Goal: Task Accomplishment & Management: Use online tool/utility

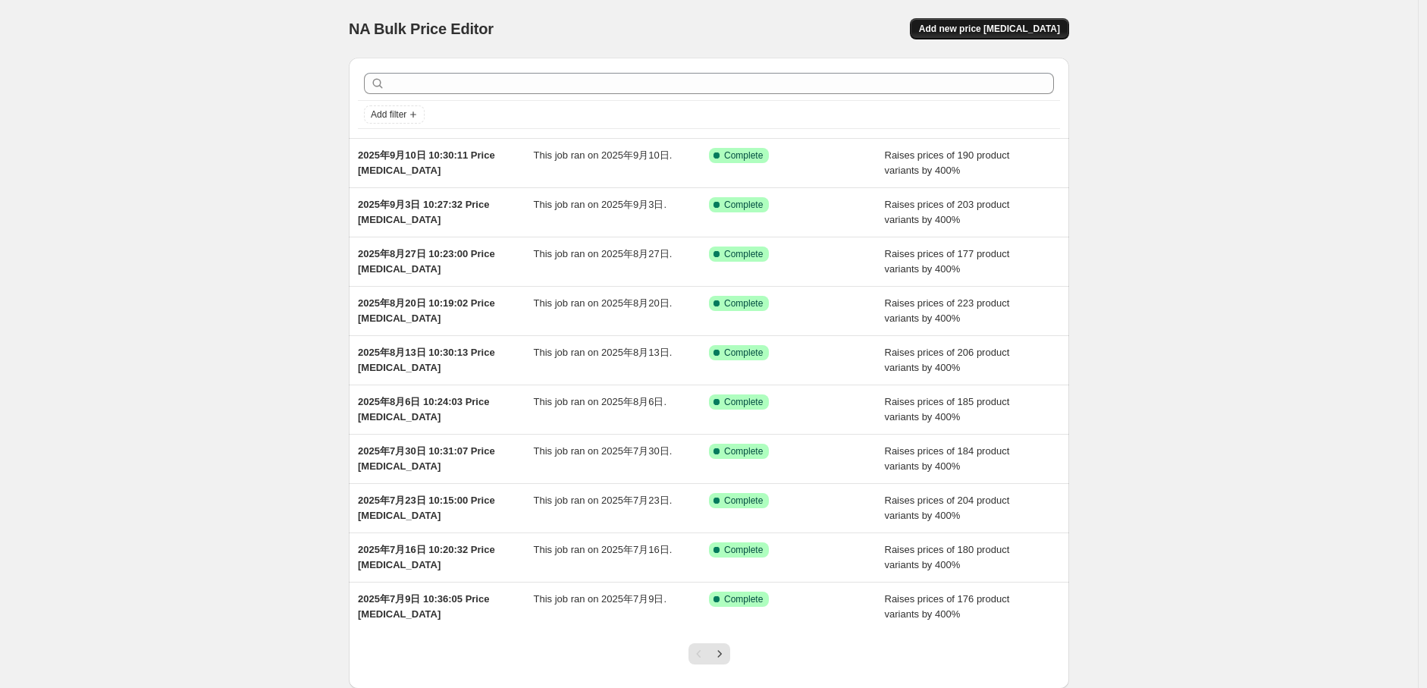
click at [979, 35] on button "Add new price [MEDICAL_DATA]" at bounding box center [989, 28] width 159 height 21
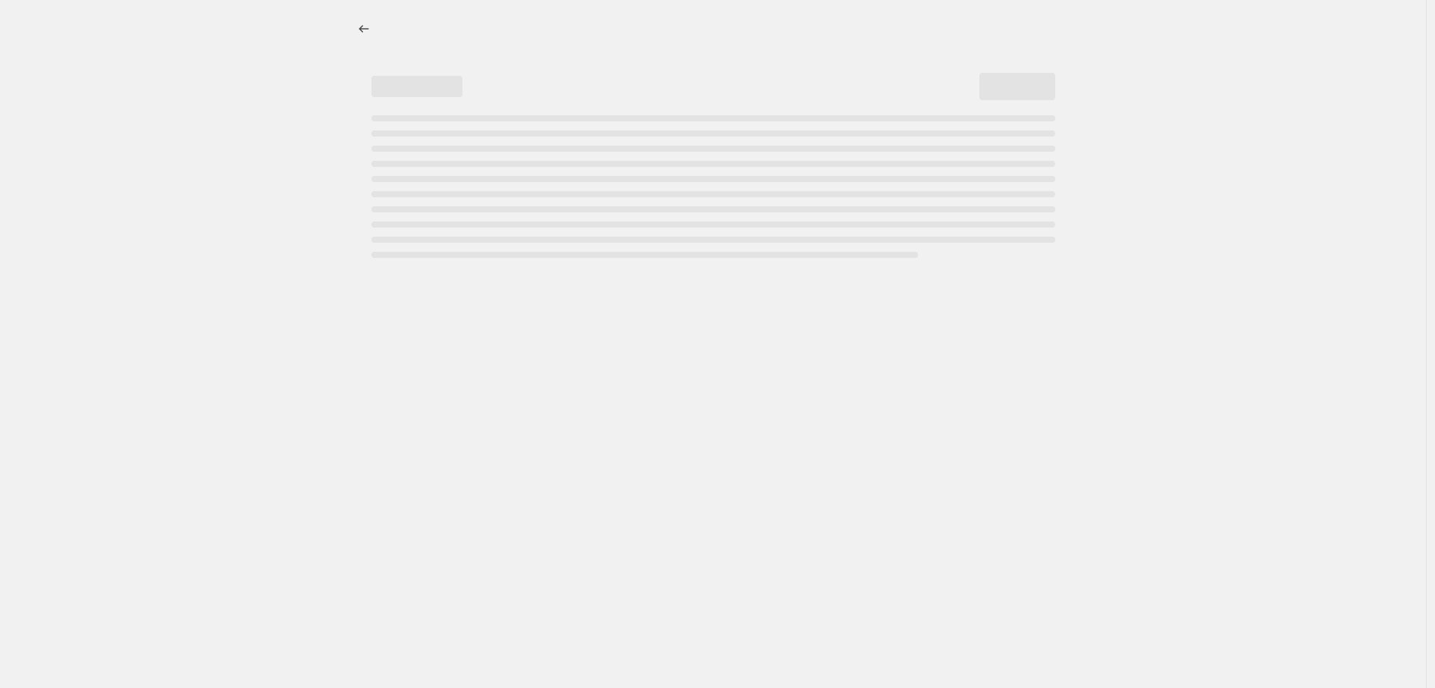
select select "percentage"
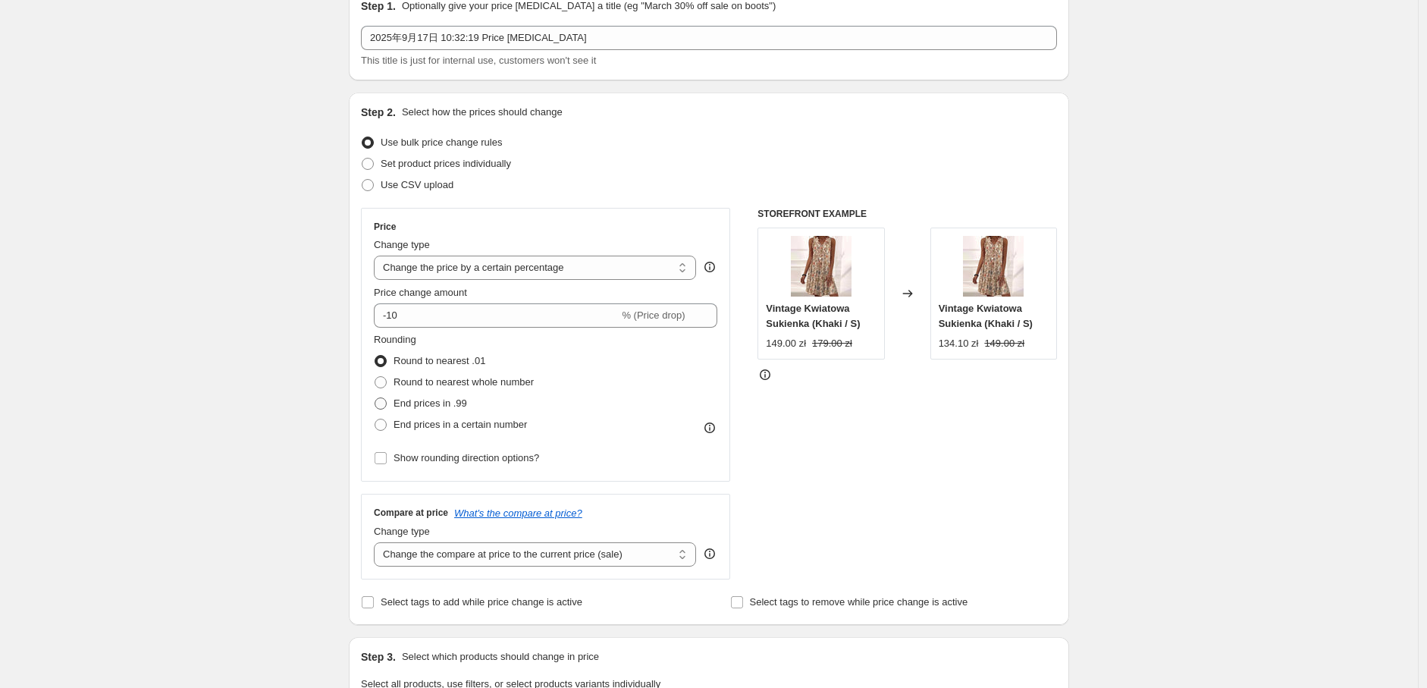
scroll to position [168, 0]
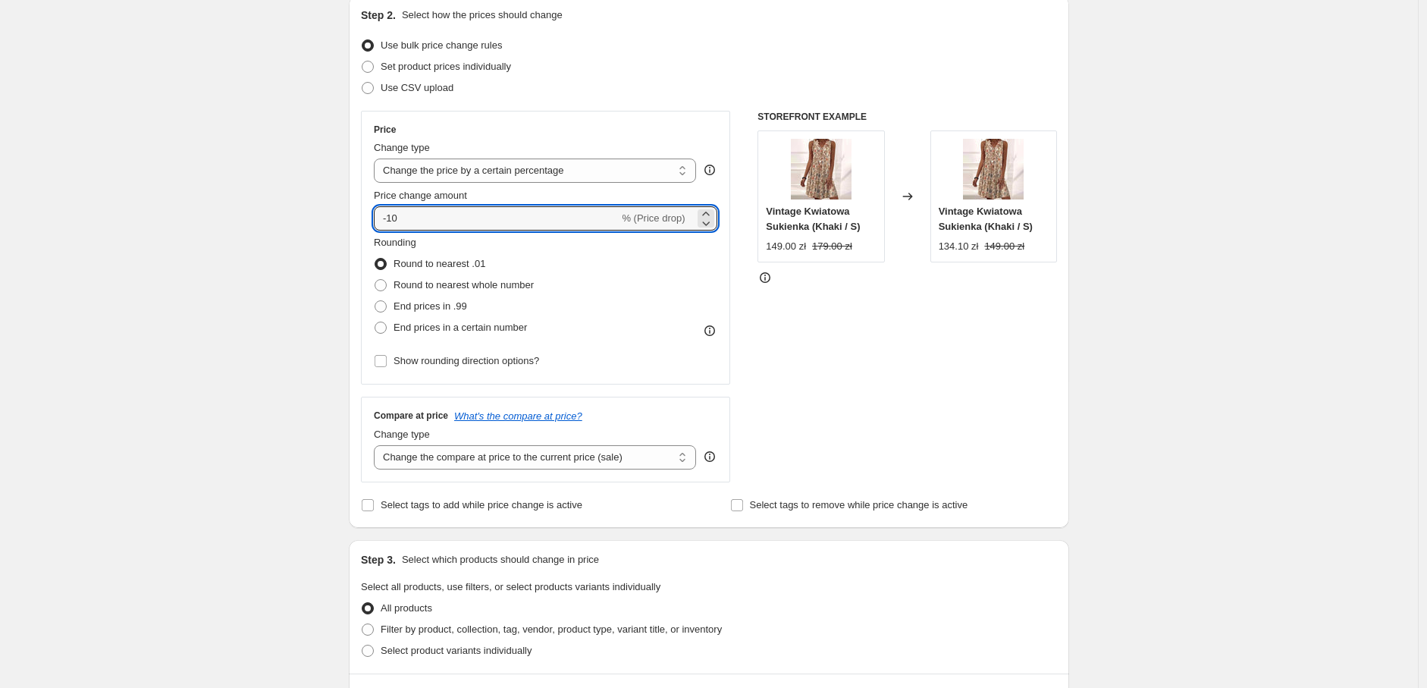
drag, startPoint x: 415, startPoint y: 221, endPoint x: 375, endPoint y: 216, distance: 39.8
click at [375, 216] on div "Price Change type Change the price to a certain amount Change the price by a ce…" at bounding box center [545, 248] width 369 height 274
type input "400"
click at [435, 334] on span "End prices in a certain number" at bounding box center [459, 327] width 133 height 15
click at [375, 322] on input "End prices in a certain number" at bounding box center [375, 321] width 1 height 1
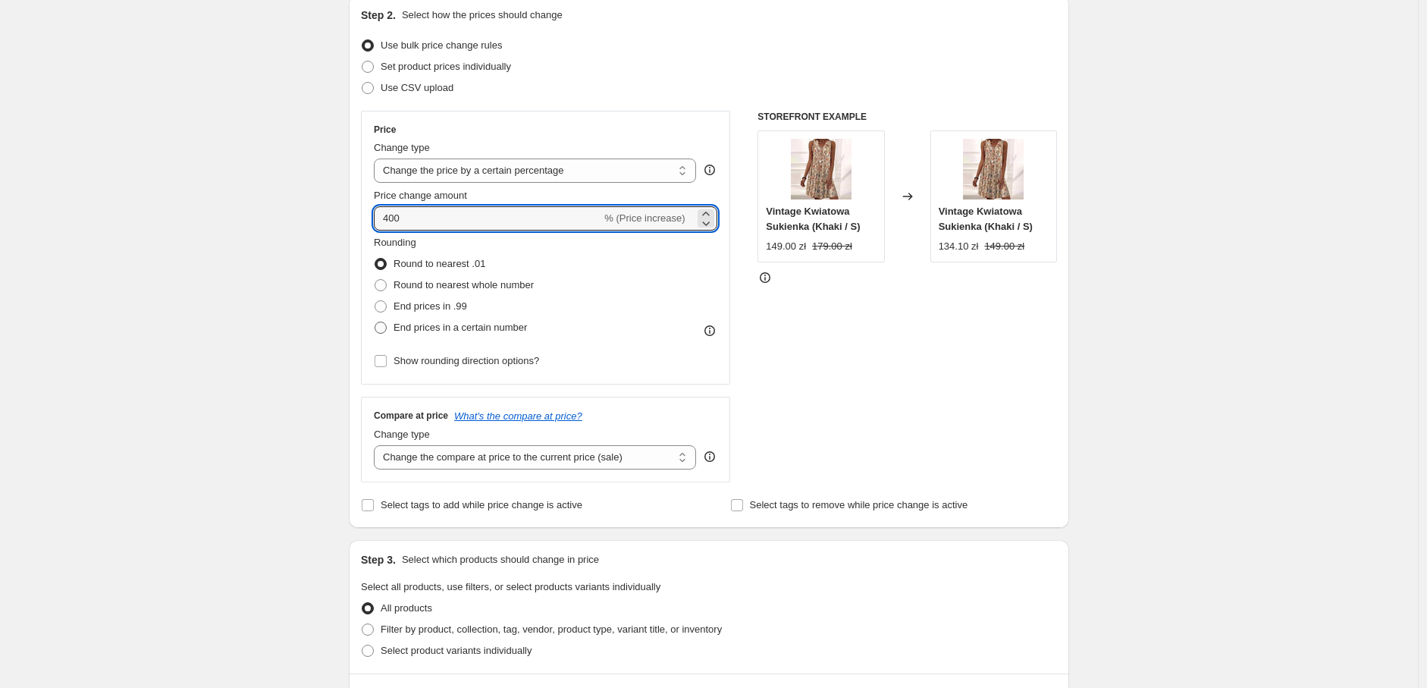
radio input "true"
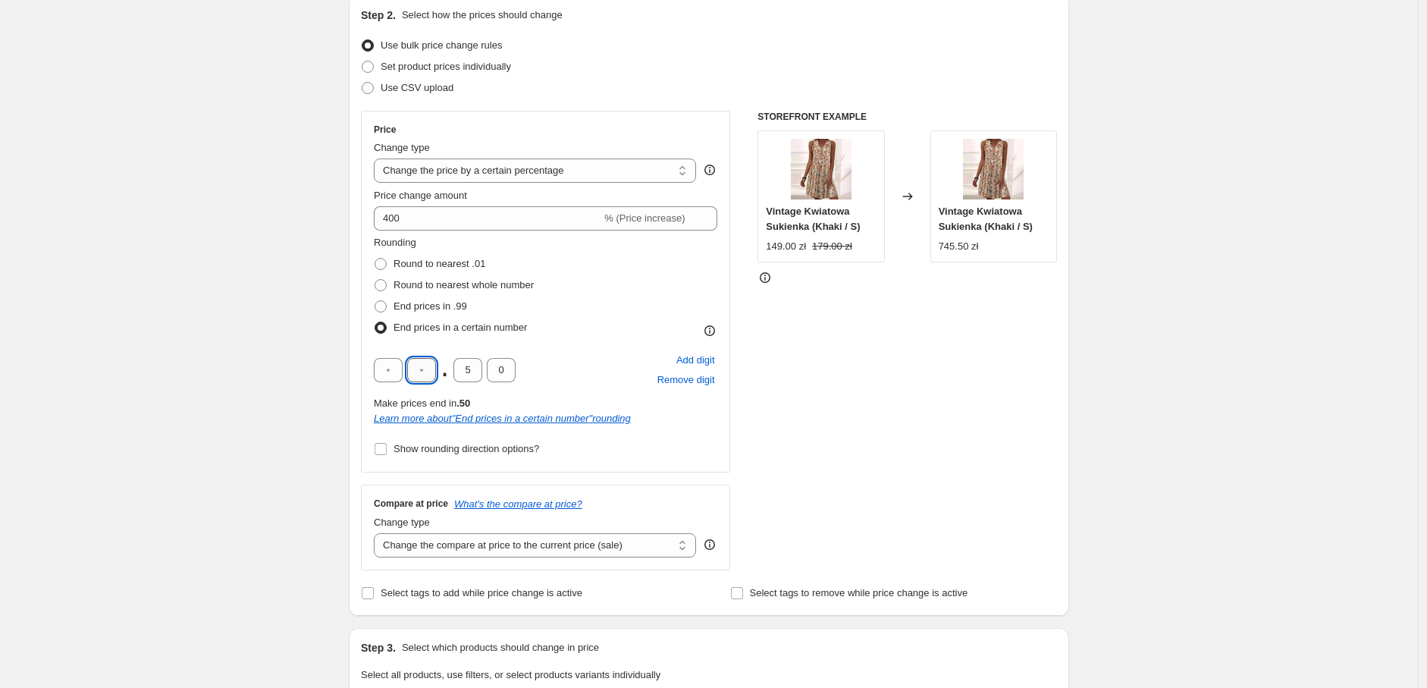
click at [425, 362] on input "text" at bounding box center [421, 370] width 29 height 24
type input "9"
drag, startPoint x: 475, startPoint y: 375, endPoint x: 459, endPoint y: 375, distance: 15.9
click at [459, 375] on input "5" at bounding box center [467, 370] width 29 height 24
type input "0"
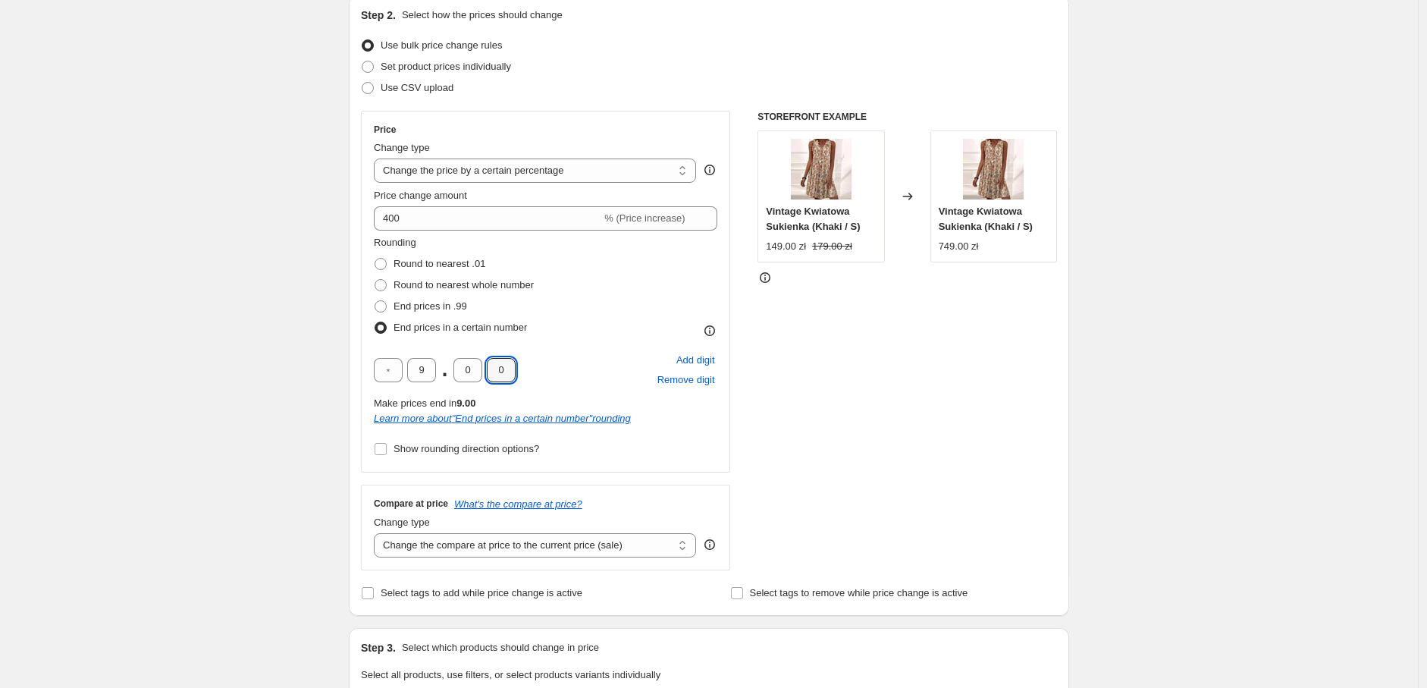
click at [255, 338] on div "Create new price [MEDICAL_DATA]. This page is ready Create new price [MEDICAL_D…" at bounding box center [709, 633] width 1418 height 1603
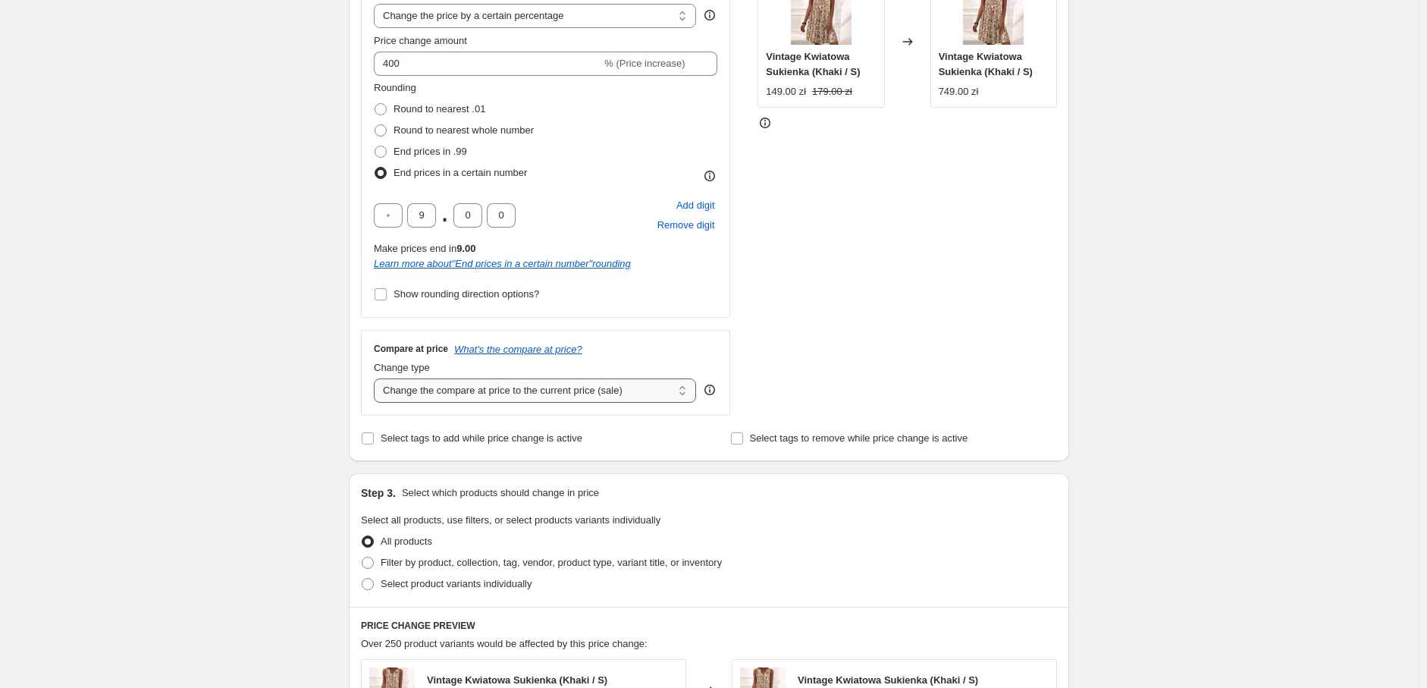
scroll to position [337, 0]
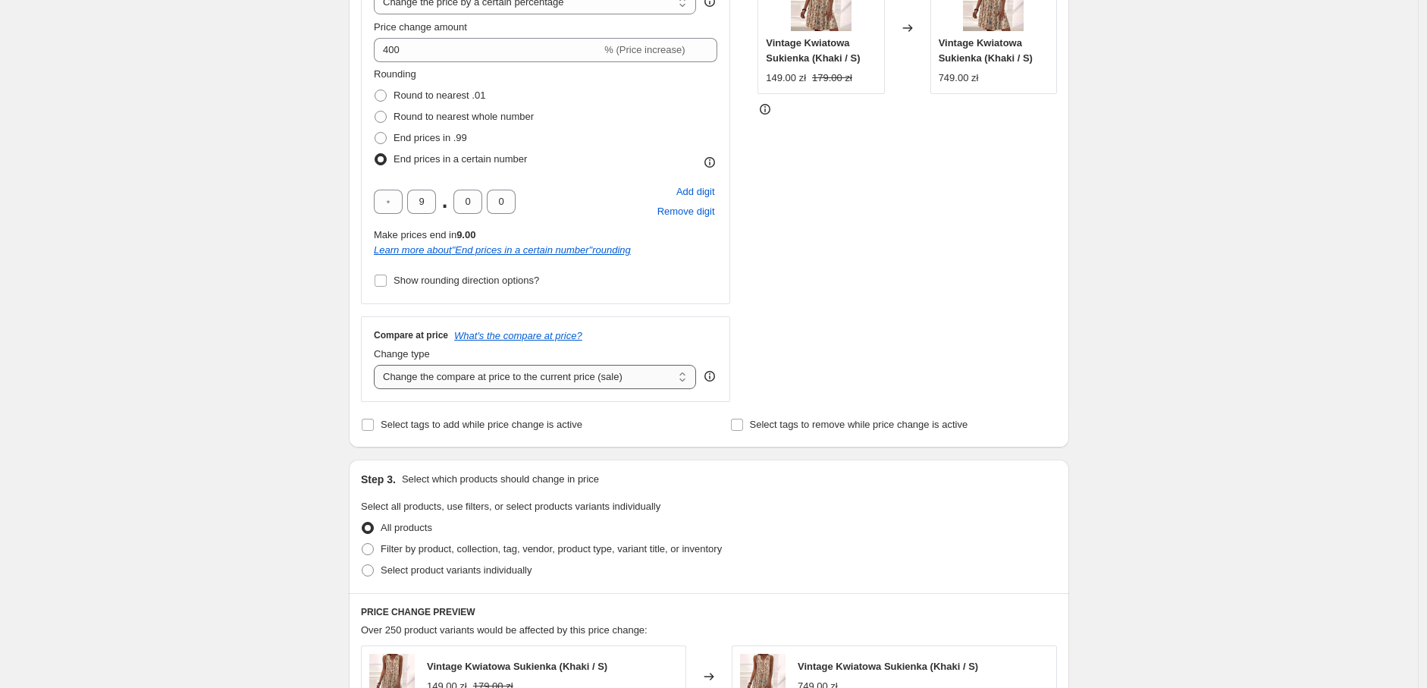
click at [508, 386] on select "Change the compare at price to the current price (sale) Change the compare at p…" at bounding box center [535, 377] width 322 height 24
select select "percentage"
click at [378, 365] on select "Change the compare at price to the current price (sale) Change the compare at p…" at bounding box center [535, 377] width 322 height 24
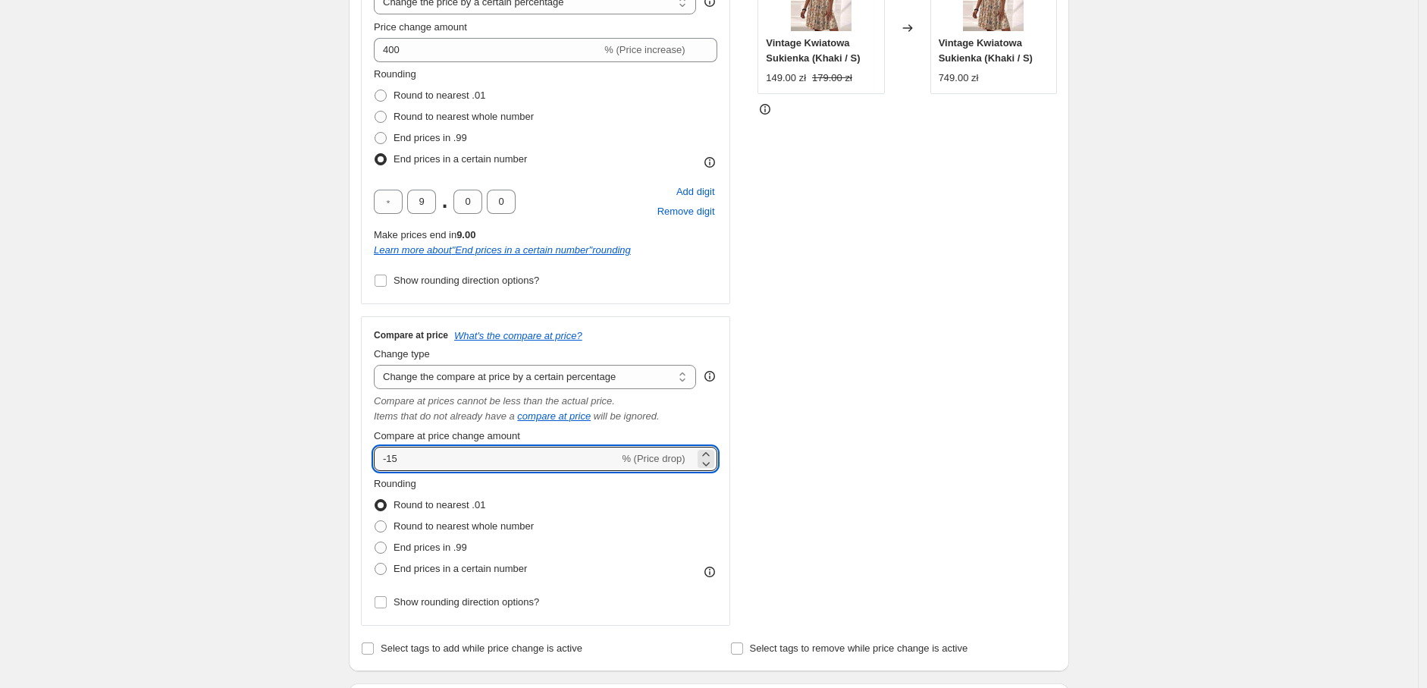
drag, startPoint x: 508, startPoint y: 387, endPoint x: 370, endPoint y: 441, distance: 148.4
click at [371, 443] on div "Compare at price What's the compare at price? Change type Change the compare at…" at bounding box center [545, 470] width 369 height 309
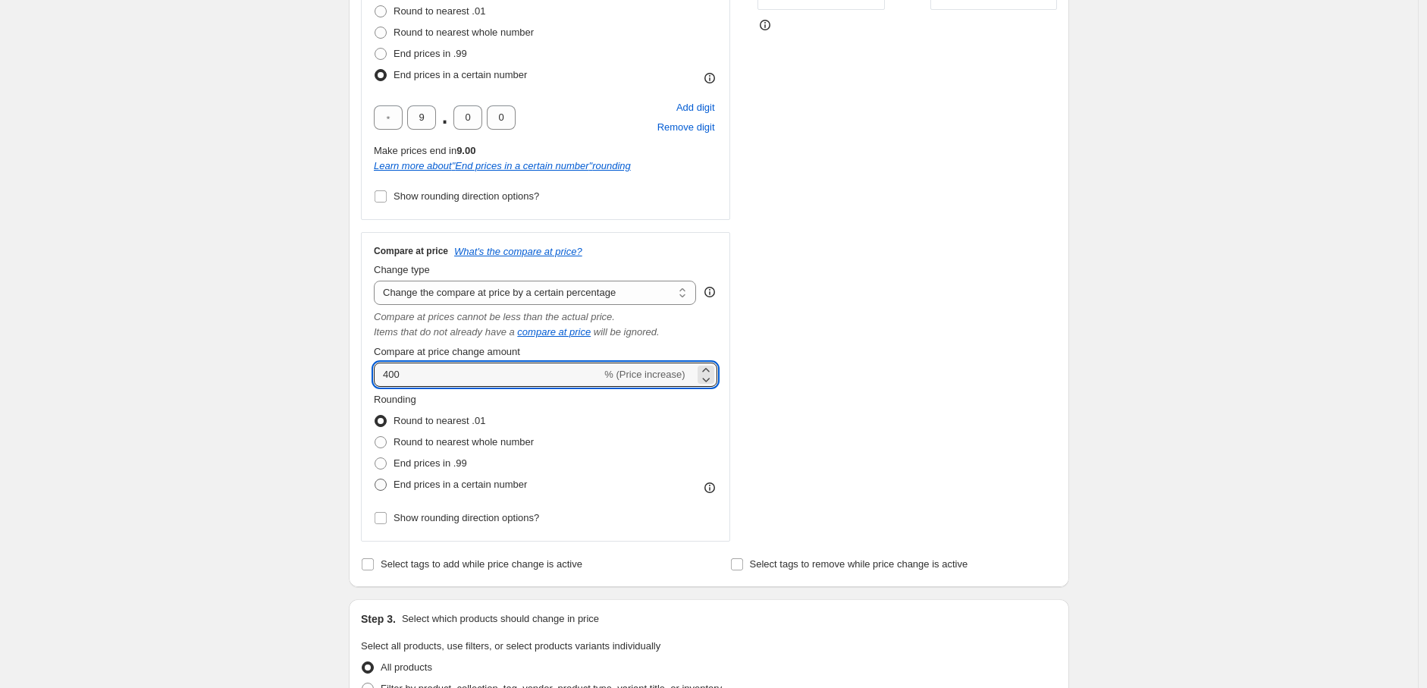
type input "400"
click at [428, 484] on span "End prices in a certain number" at bounding box center [459, 483] width 133 height 11
click at [375, 479] on input "End prices in a certain number" at bounding box center [375, 478] width 1 height 1
radio input "true"
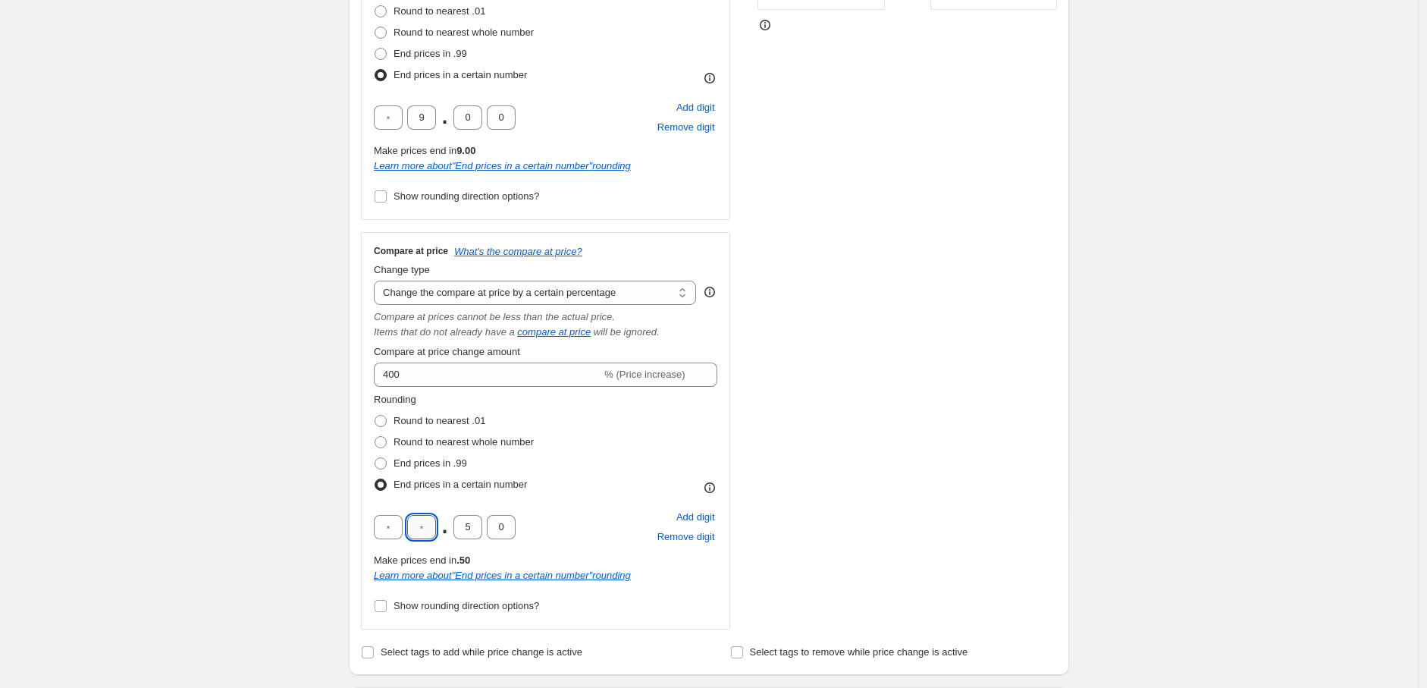
click at [433, 525] on input "text" at bounding box center [421, 527] width 29 height 24
type input "9"
drag, startPoint x: 462, startPoint y: 524, endPoint x: 472, endPoint y: 526, distance: 10.1
click at [472, 526] on input "5" at bounding box center [467, 527] width 29 height 24
type input "0"
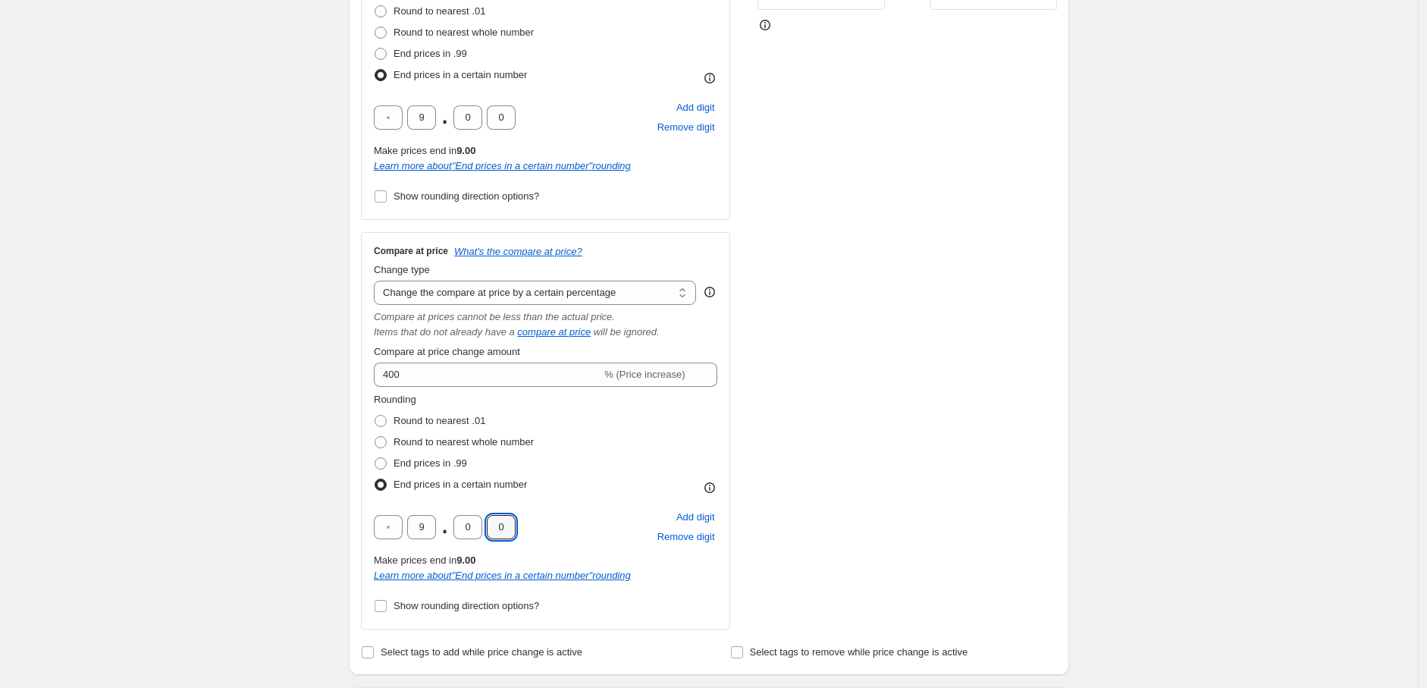
click at [317, 456] on div "Create new price [MEDICAL_DATA]. This page is ready Create new price [MEDICAL_D…" at bounding box center [709, 536] width 1418 height 1915
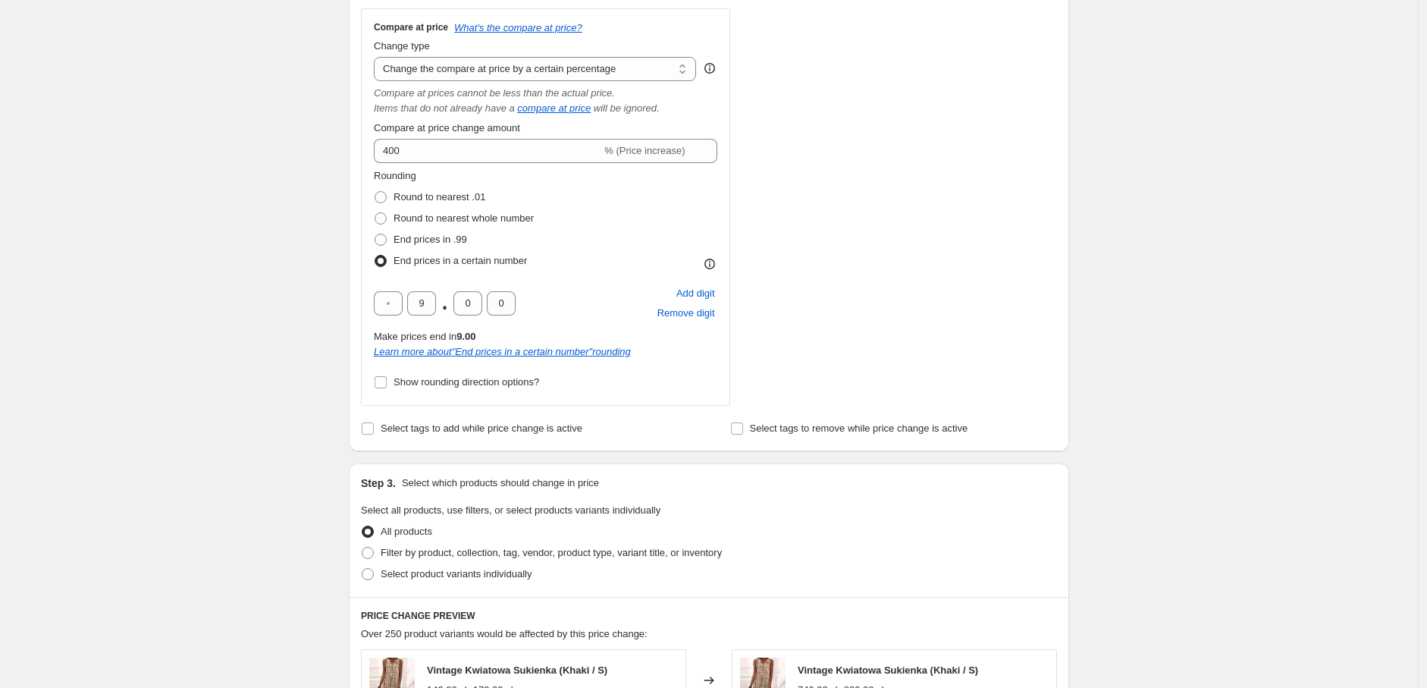
scroll to position [673, 0]
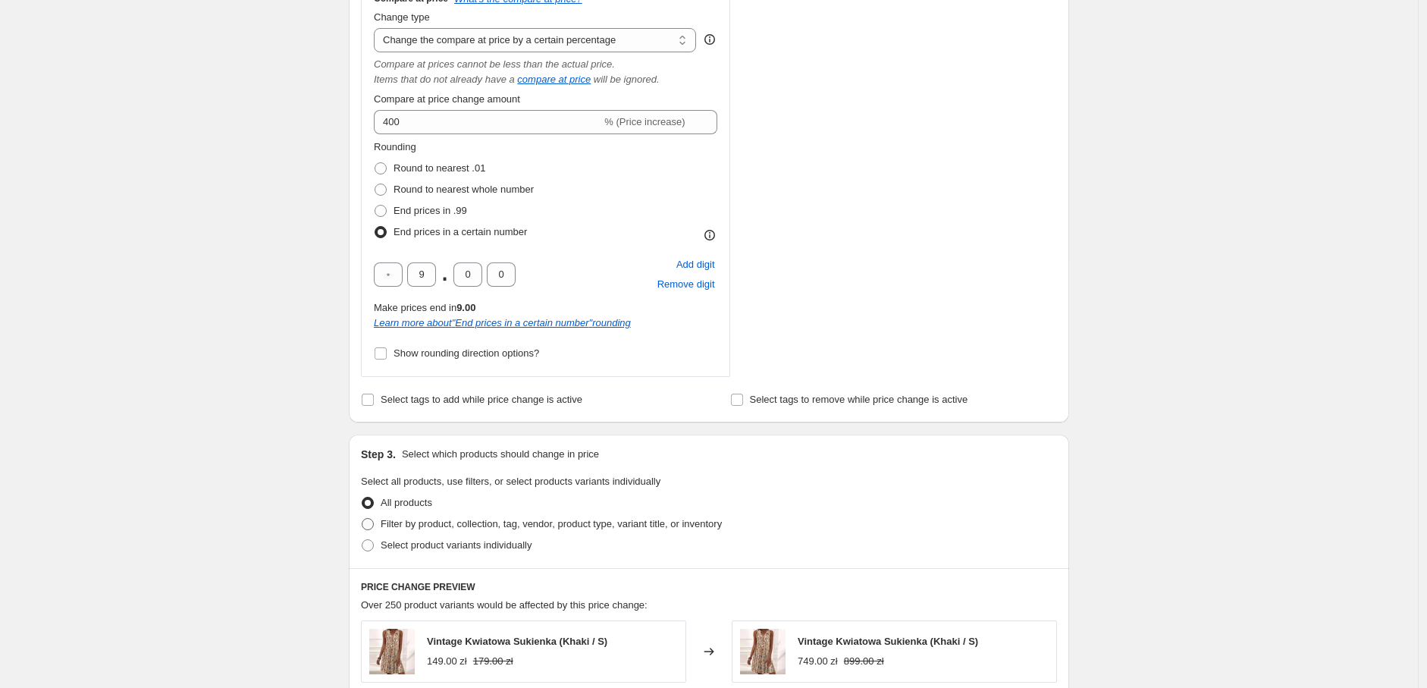
click at [440, 528] on span "Filter by product, collection, tag, vendor, product type, variant title, or inv…" at bounding box center [551, 523] width 341 height 11
click at [362, 519] on input "Filter by product, collection, tag, vendor, product type, variant title, or inv…" at bounding box center [362, 518] width 1 height 1
radio input "true"
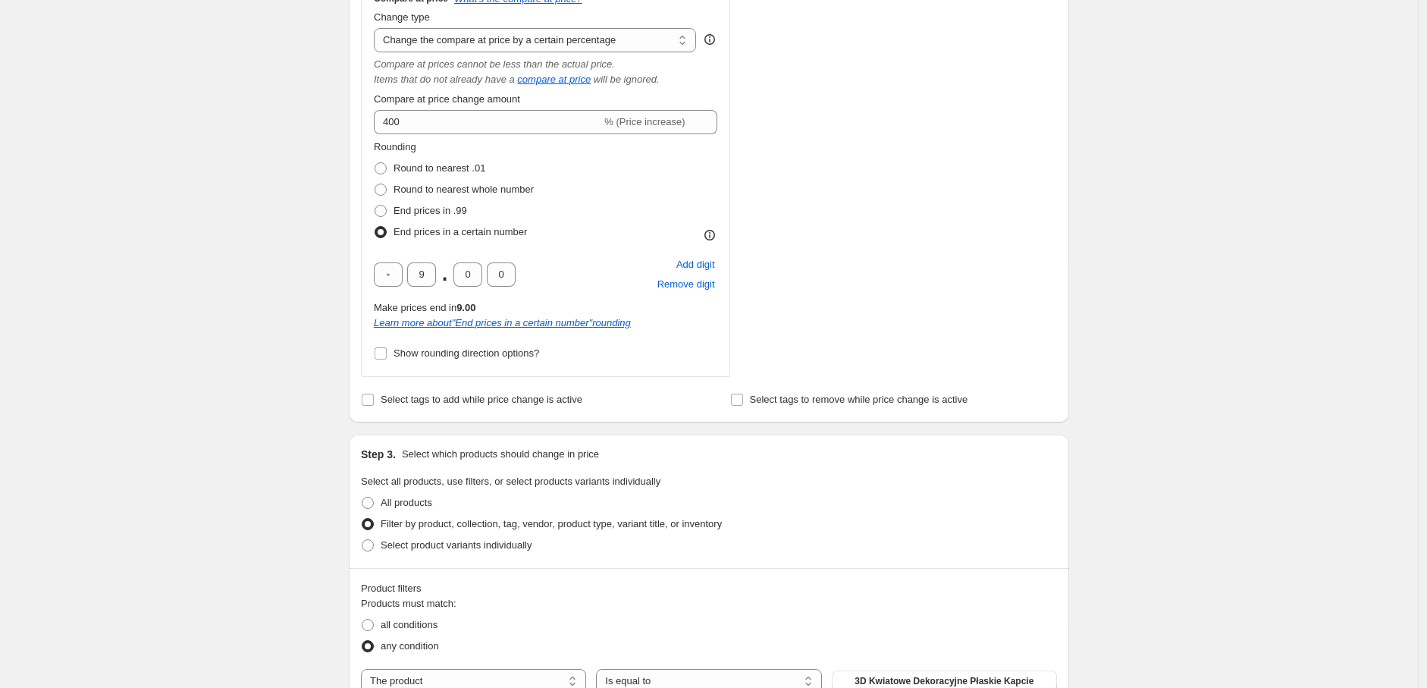
scroll to position [926, 0]
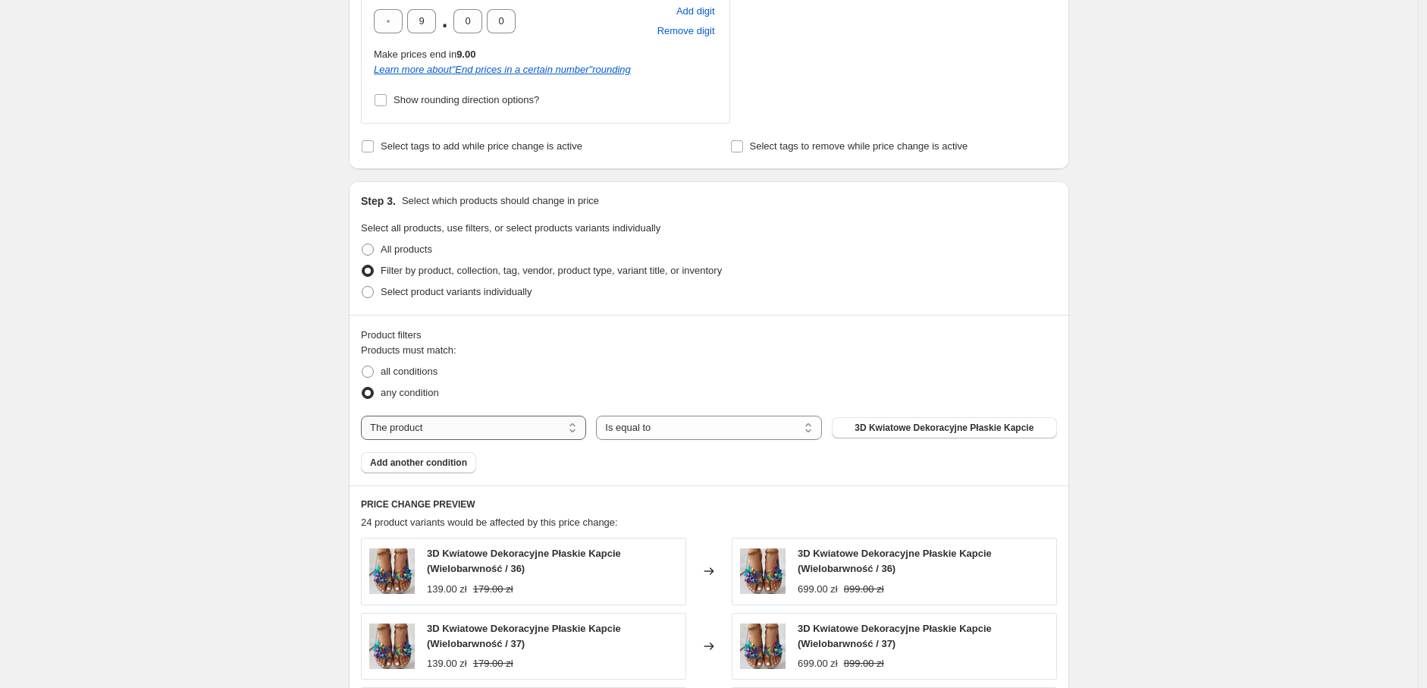
click at [433, 420] on select "The product The product's collection The product's tag The product's vendor The…" at bounding box center [473, 427] width 225 height 24
select select "tag"
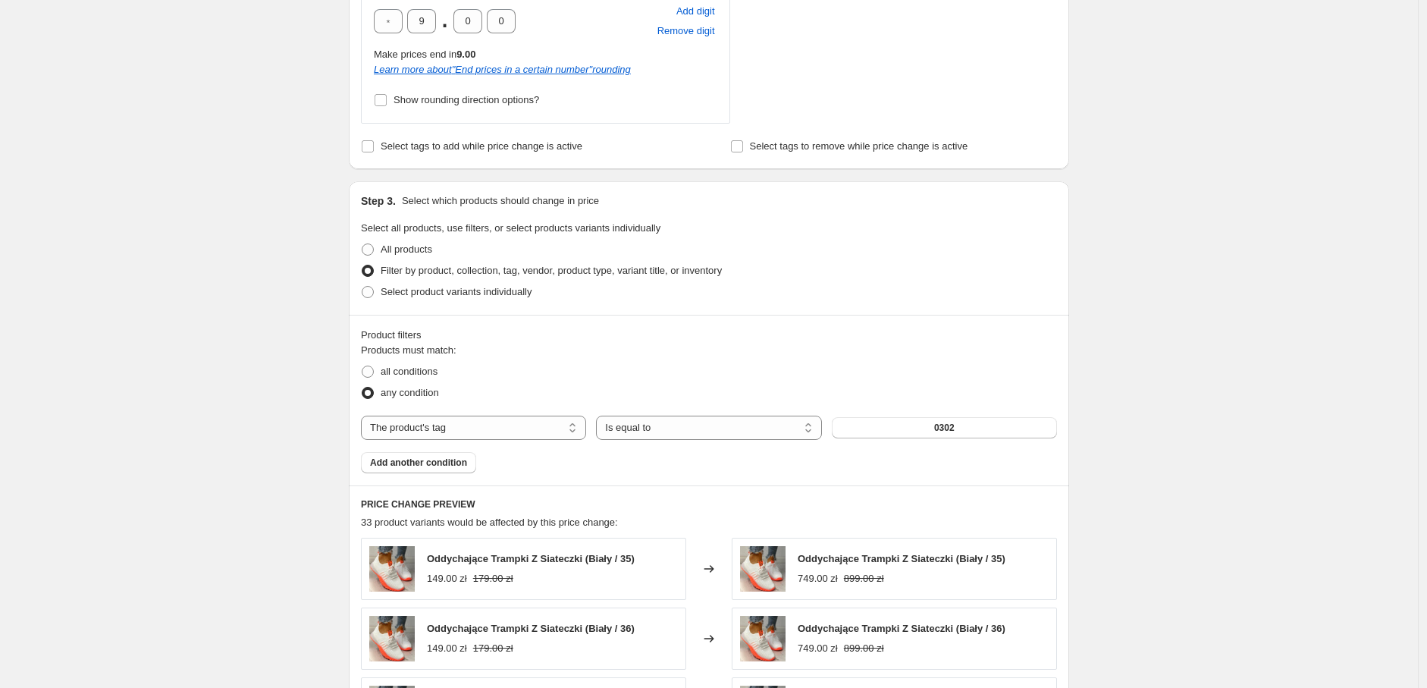
click at [969, 439] on div "The product The product's collection The product's tag The product's vendor The…" at bounding box center [709, 427] width 696 height 24
click at [967, 433] on button "0302" at bounding box center [944, 427] width 225 height 21
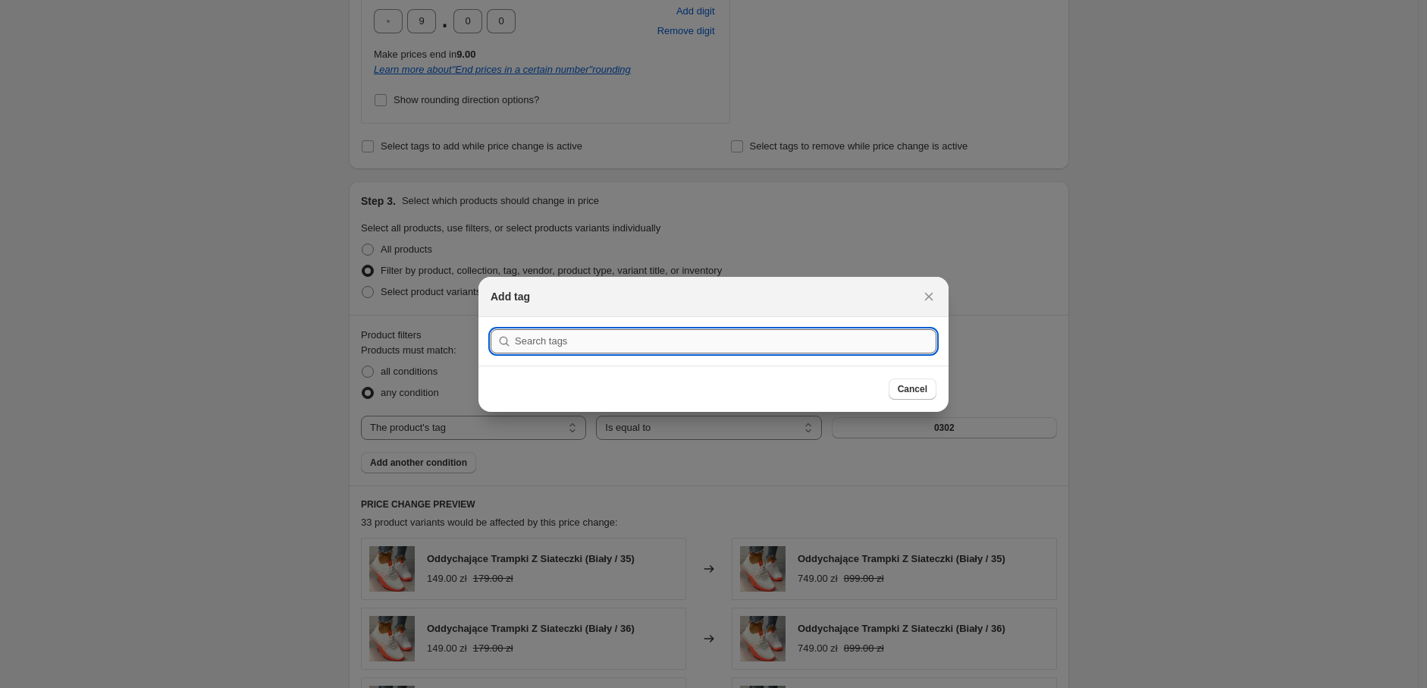
click at [600, 337] on input ":r2u:" at bounding box center [726, 341] width 422 height 24
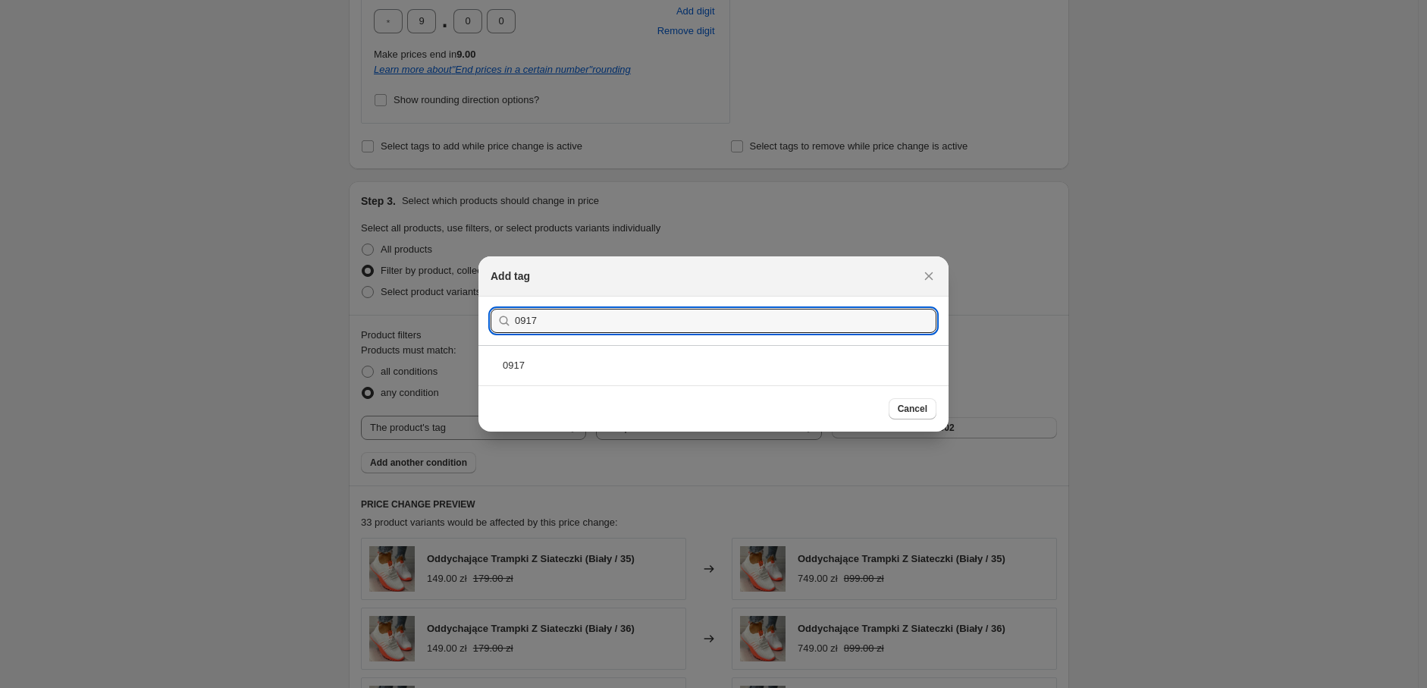
type input "0917"
click at [585, 337] on section "Submit 0917" at bounding box center [713, 320] width 470 height 49
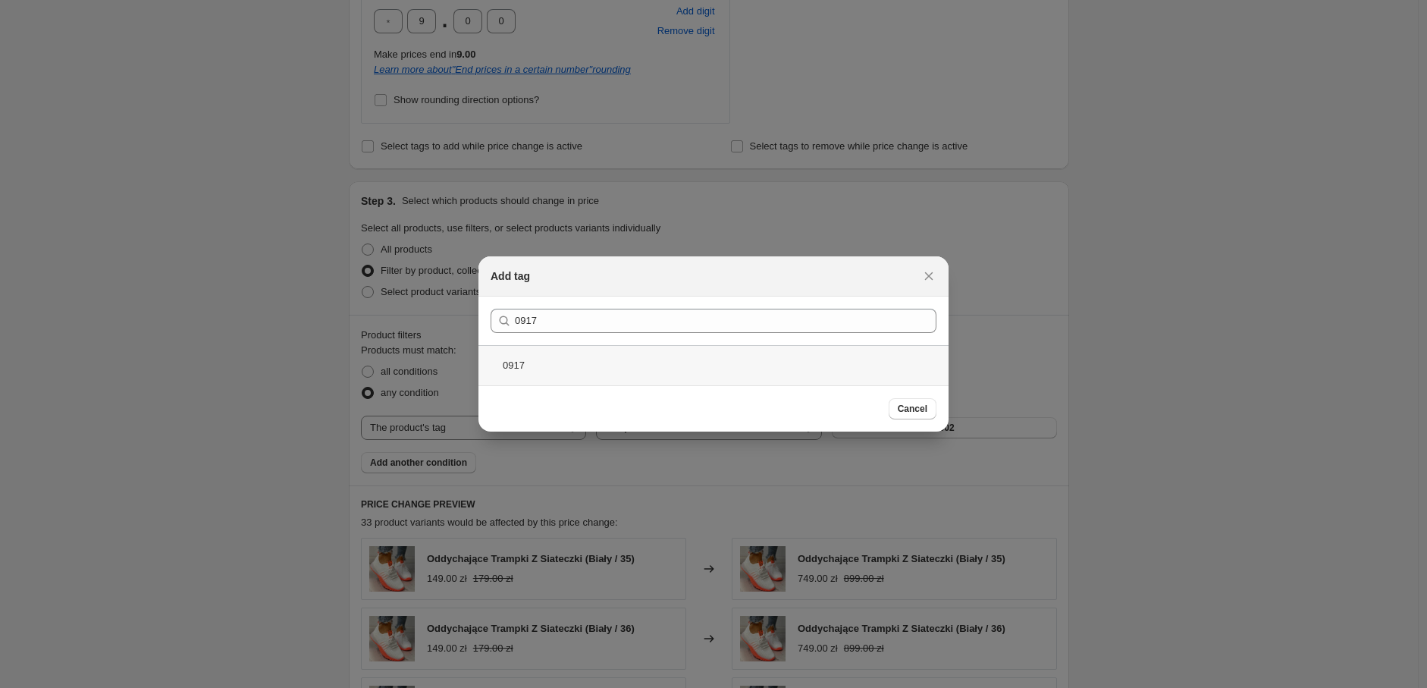
click at [577, 361] on div "0917" at bounding box center [713, 365] width 470 height 40
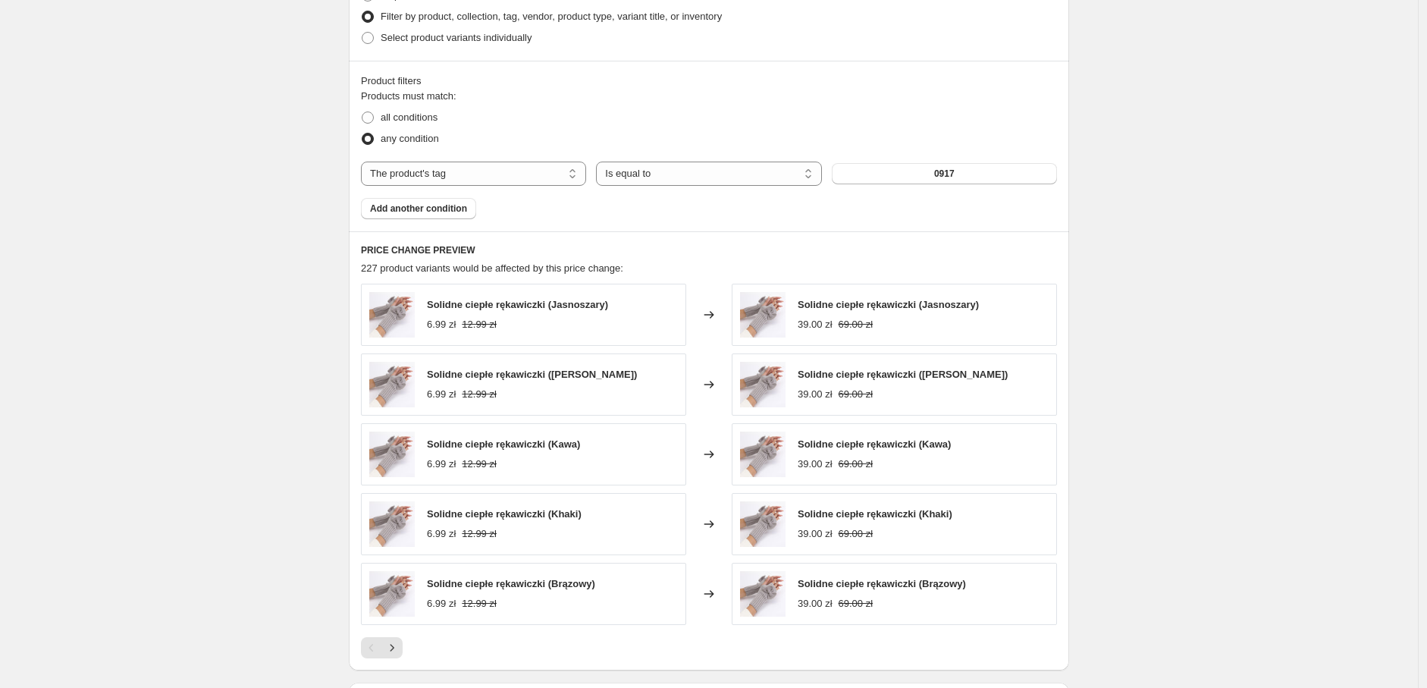
scroll to position [1399, 0]
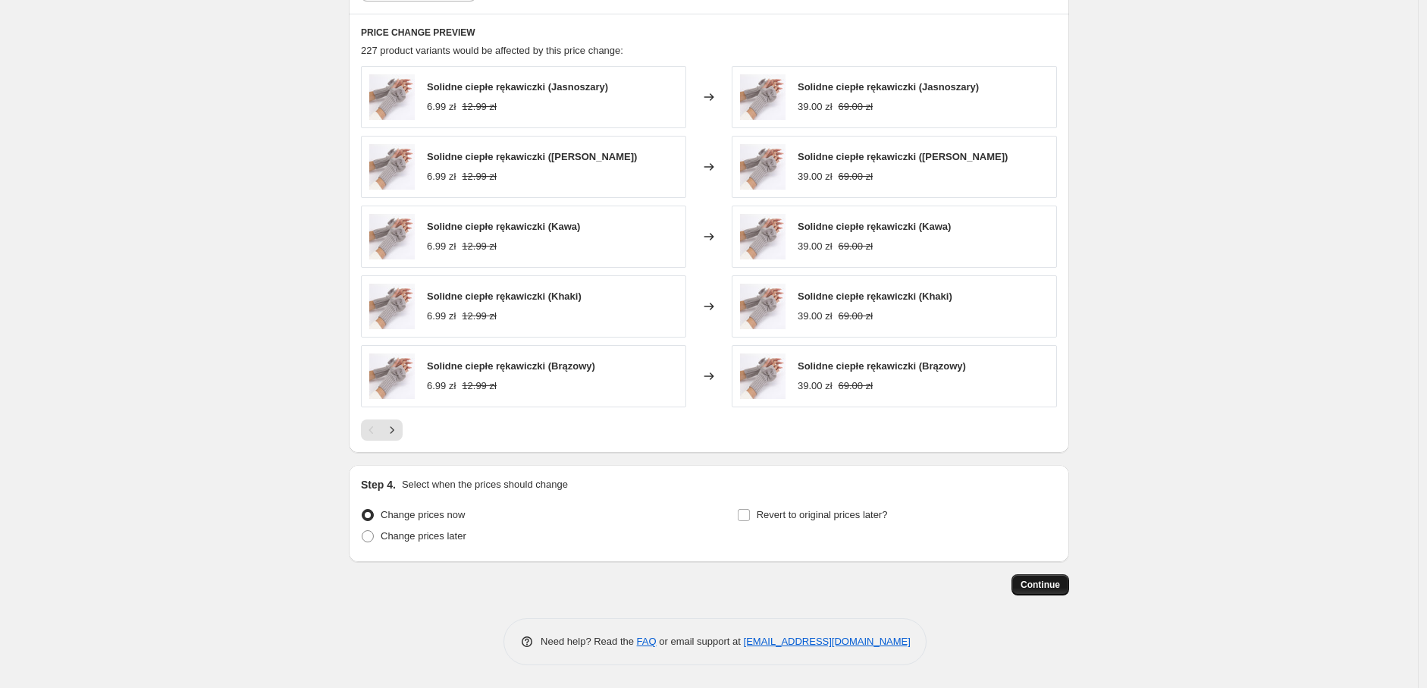
click at [1042, 592] on button "Continue" at bounding box center [1040, 584] width 58 height 21
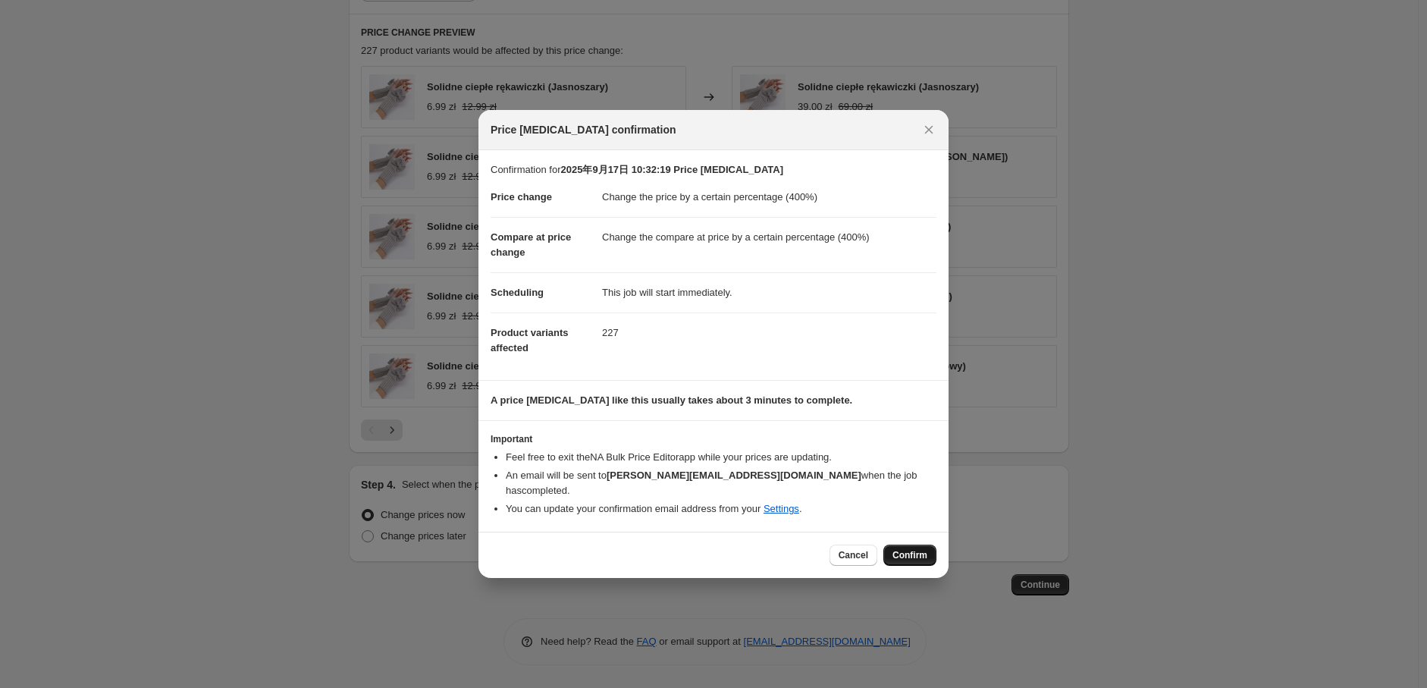
click at [907, 552] on span "Confirm" at bounding box center [909, 555] width 35 height 12
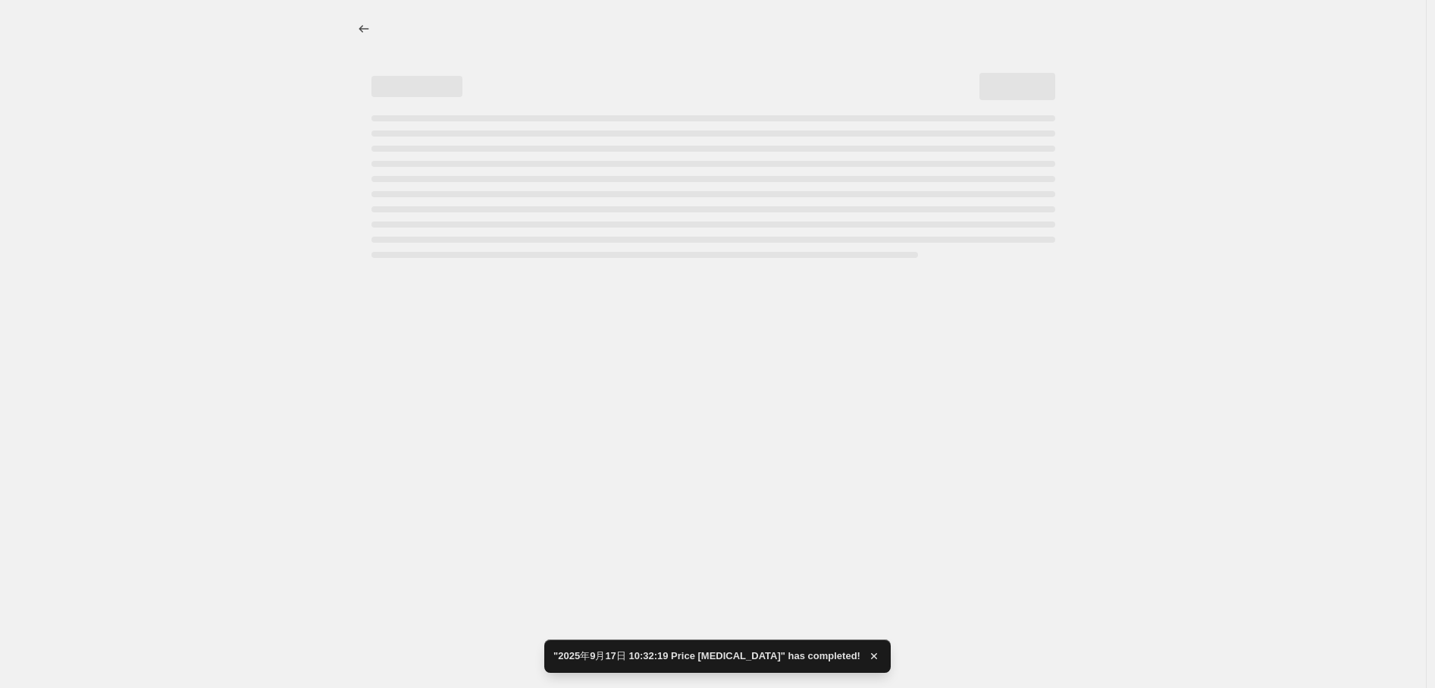
select select "percentage"
select select "tag"
